Goal: Transaction & Acquisition: Purchase product/service

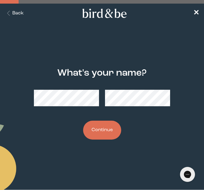
click at [95, 135] on button "Continue" at bounding box center [102, 130] width 38 height 19
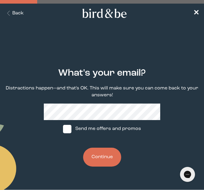
click at [112, 154] on button "Continue" at bounding box center [102, 157] width 38 height 19
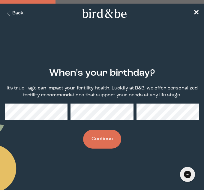
click at [42, 125] on div "When's your birthday? It's true - age can impact your fertility health. Luckily…" at bounding box center [102, 108] width 195 height 100
click at [110, 137] on button "Continue" at bounding box center [102, 139] width 38 height 19
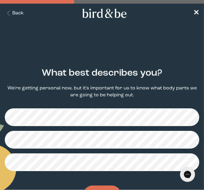
click at [192, 51] on div "plus-circle minus-circle close-circle Bird & Be Logo Bird & Be Logo arrow-left …" at bounding box center [102, 109] width 204 height 219
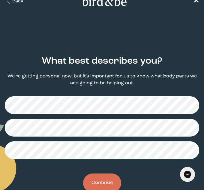
scroll to position [24, 0]
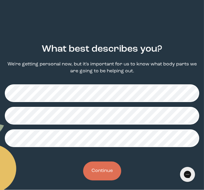
click at [115, 168] on button "Continue" at bounding box center [102, 171] width 38 height 19
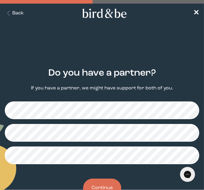
click at [170, 59] on div "Do you have a partner? If you have a partner, we might have support for both of…" at bounding box center [102, 132] width 195 height 149
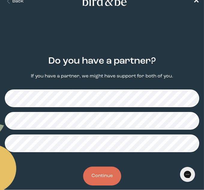
scroll to position [22, 0]
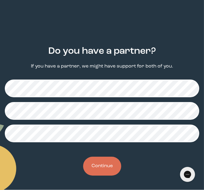
click at [113, 166] on button "Continue" at bounding box center [102, 166] width 38 height 19
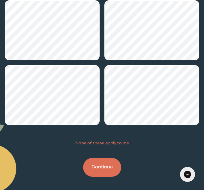
scroll to position [32, 0]
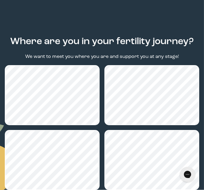
click at [142, 34] on div "Where are you in your fertility journey? We want to meet you where you are and …" at bounding box center [102, 172] width 195 height 290
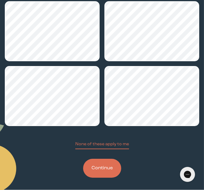
scroll to position [163, 0]
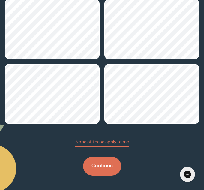
click at [104, 169] on button "Continue" at bounding box center [102, 166] width 38 height 19
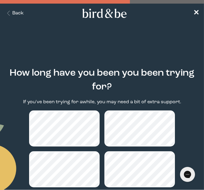
click at [161, 59] on div "How long have you been you been trying for? If you've been trying for awhile, y…" at bounding box center [102, 162] width 195 height 208
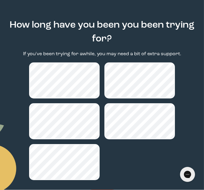
scroll to position [60, 0]
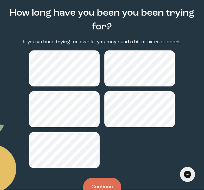
click at [99, 179] on button "Continue" at bounding box center [102, 187] width 38 height 19
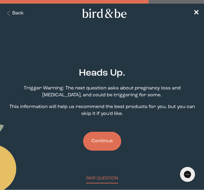
click at [108, 142] on button "Continue" at bounding box center [102, 141] width 38 height 19
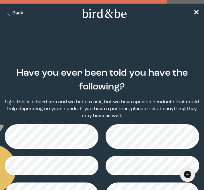
click at [172, 47] on div "plus-circle minus-circle close-circle Bird & Be Logo Bird & Be Logo arrow-left …" at bounding box center [102, 151] width 204 height 303
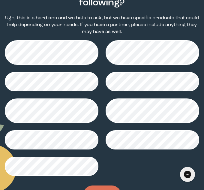
scroll to position [96, 0]
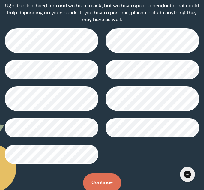
click at [108, 186] on button "Continue" at bounding box center [102, 183] width 38 height 19
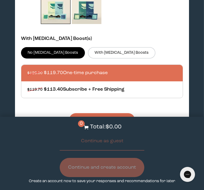
scroll to position [409, 0]
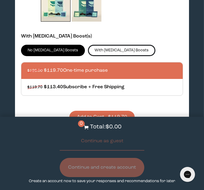
click at [93, 45] on label "With [MEDICAL_DATA] Boosts" at bounding box center [122, 50] width 68 height 11
click at [0, 0] on input "With [MEDICAL_DATA] Boosts" at bounding box center [0, 0] width 0 height 0
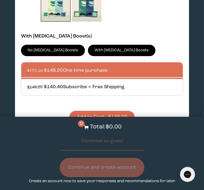
click at [101, 79] on div at bounding box center [108, 87] width 162 height 17
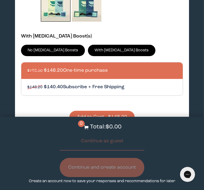
click at [27, 84] on input "$148.20 $140.40 Subscribe + Free Shipping" at bounding box center [27, 84] width 0 height 0
radio input "true"
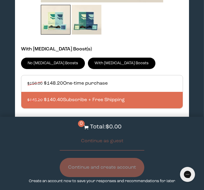
scroll to position [397, 0]
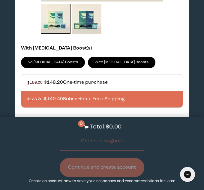
click at [115, 123] on button "Add to Cart - $140.40" at bounding box center [102, 129] width 66 height 13
